Goal: Find specific page/section: Find specific page/section

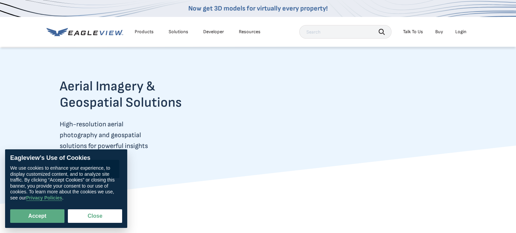
click at [348, 31] on input "text" at bounding box center [345, 32] width 92 height 14
paste input "[GEOGRAPHIC_DATA]"
type input "[GEOGRAPHIC_DATA]"
